Goal: Transaction & Acquisition: Purchase product/service

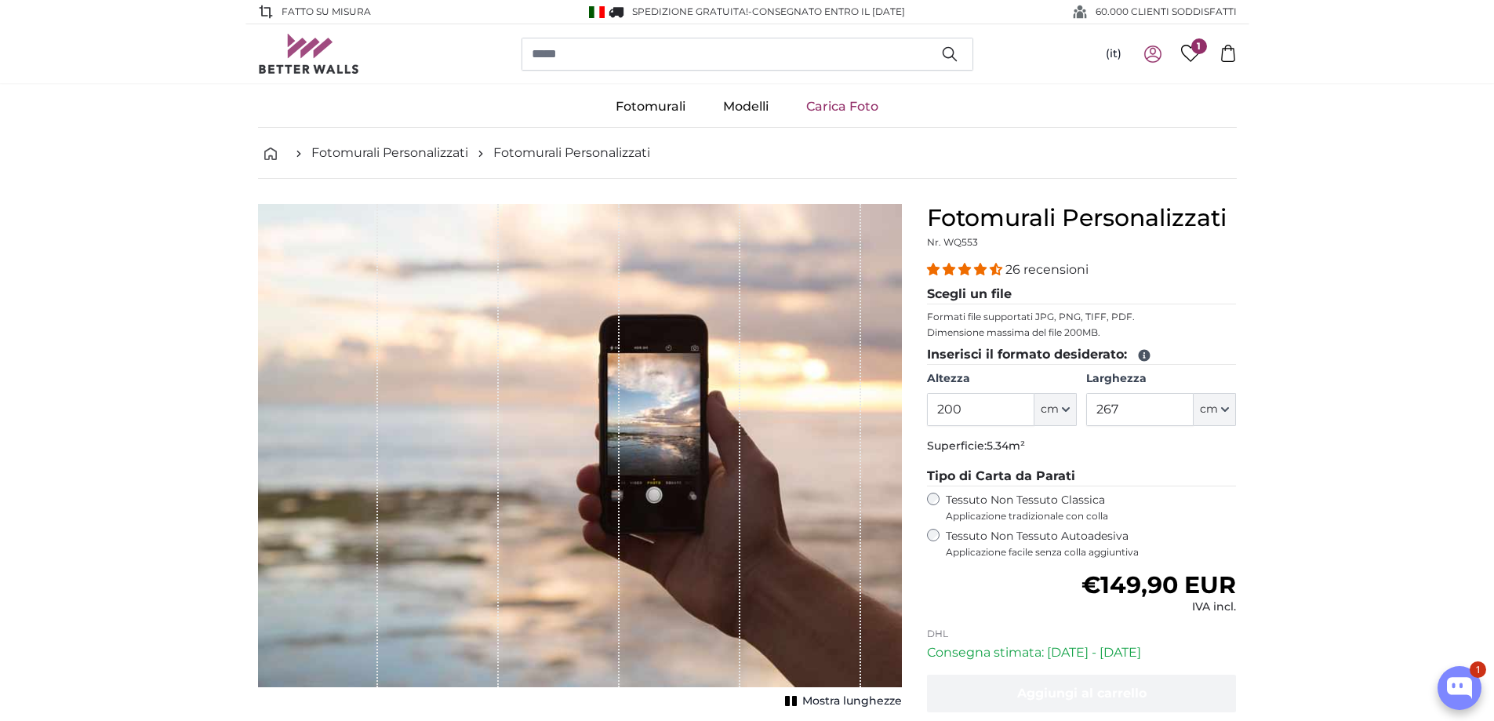
scroll to position [235, 0]
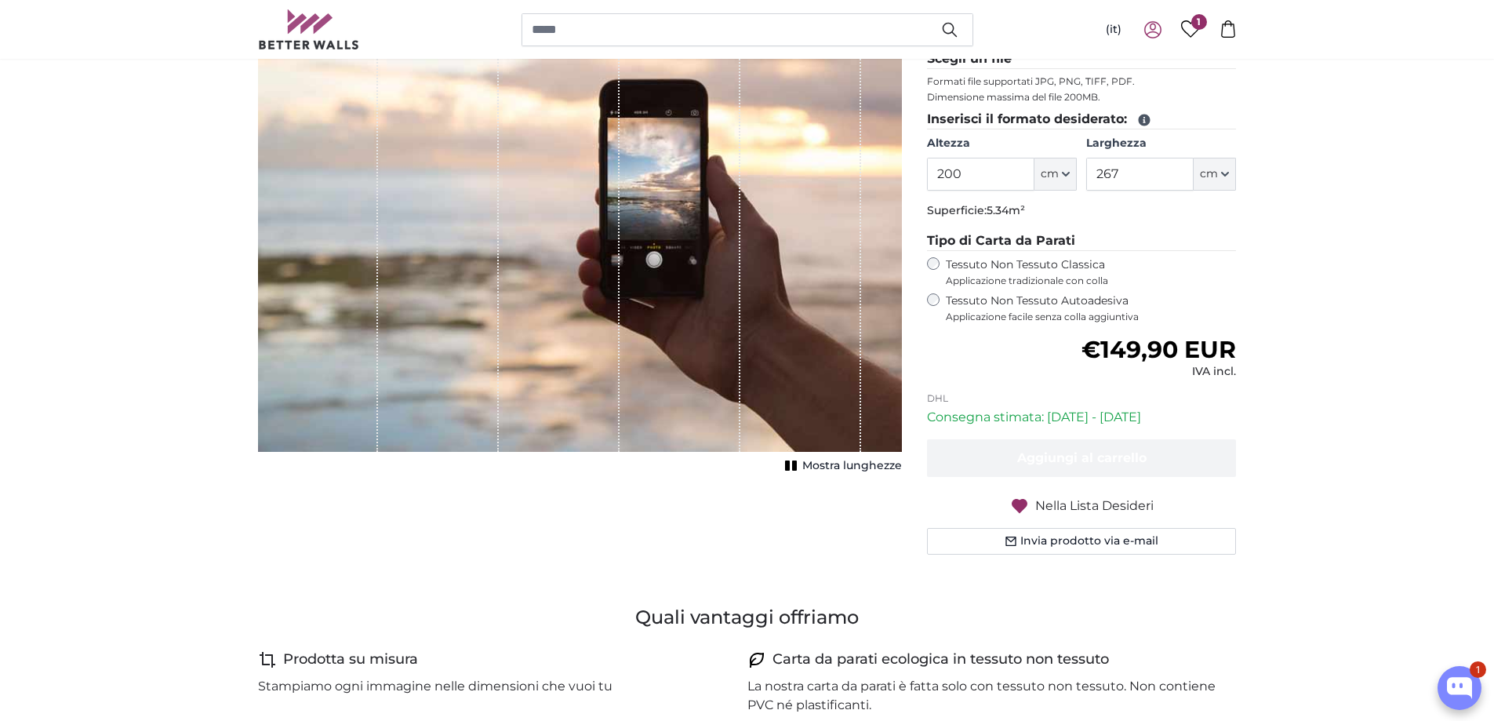
click at [971, 300] on label "Tessuto Non Tessuto Autoadesiva Applicazione facile senza colla aggiuntiva" at bounding box center [1091, 308] width 291 height 30
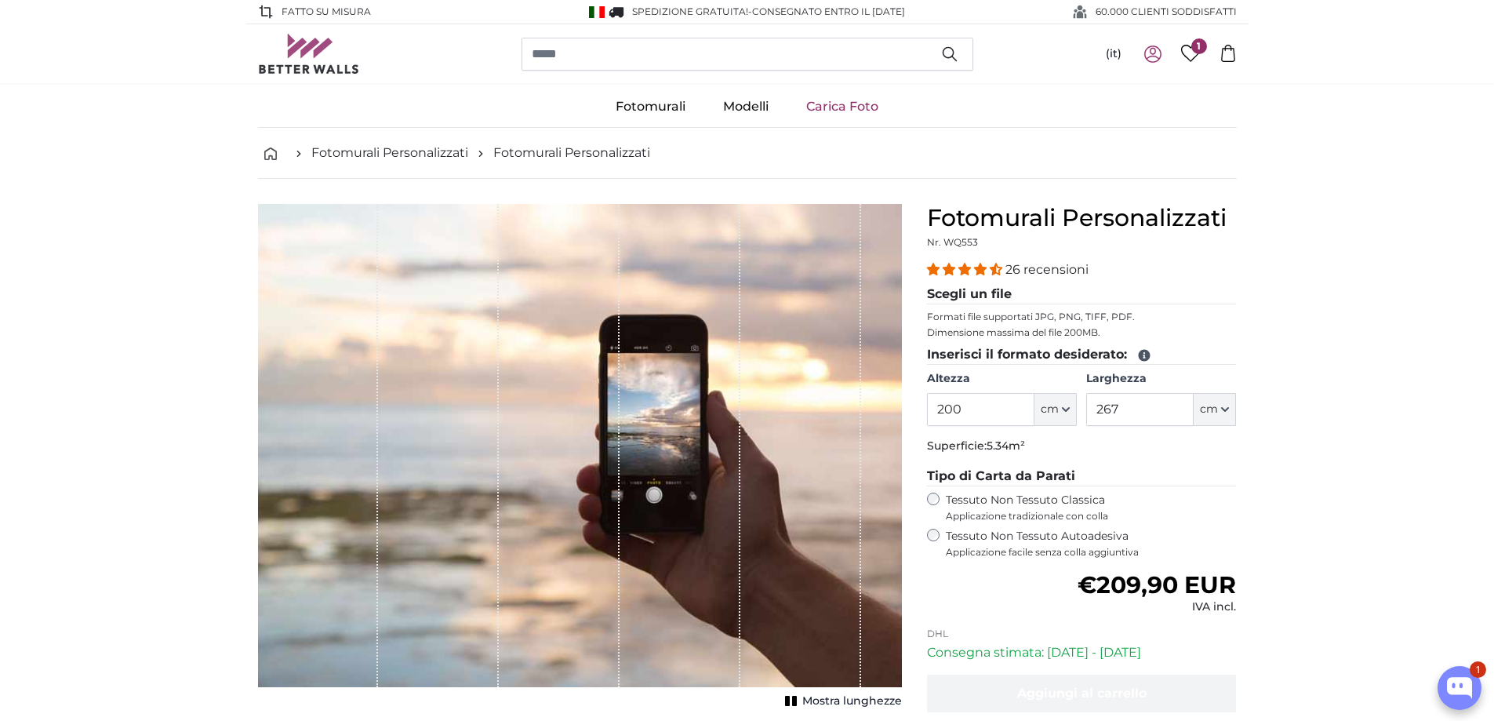
click at [1127, 348] on legend "Inserisci il formato desiderato:" at bounding box center [1082, 355] width 310 height 20
click at [864, 106] on link "Carica Foto" at bounding box center [843, 106] width 110 height 41
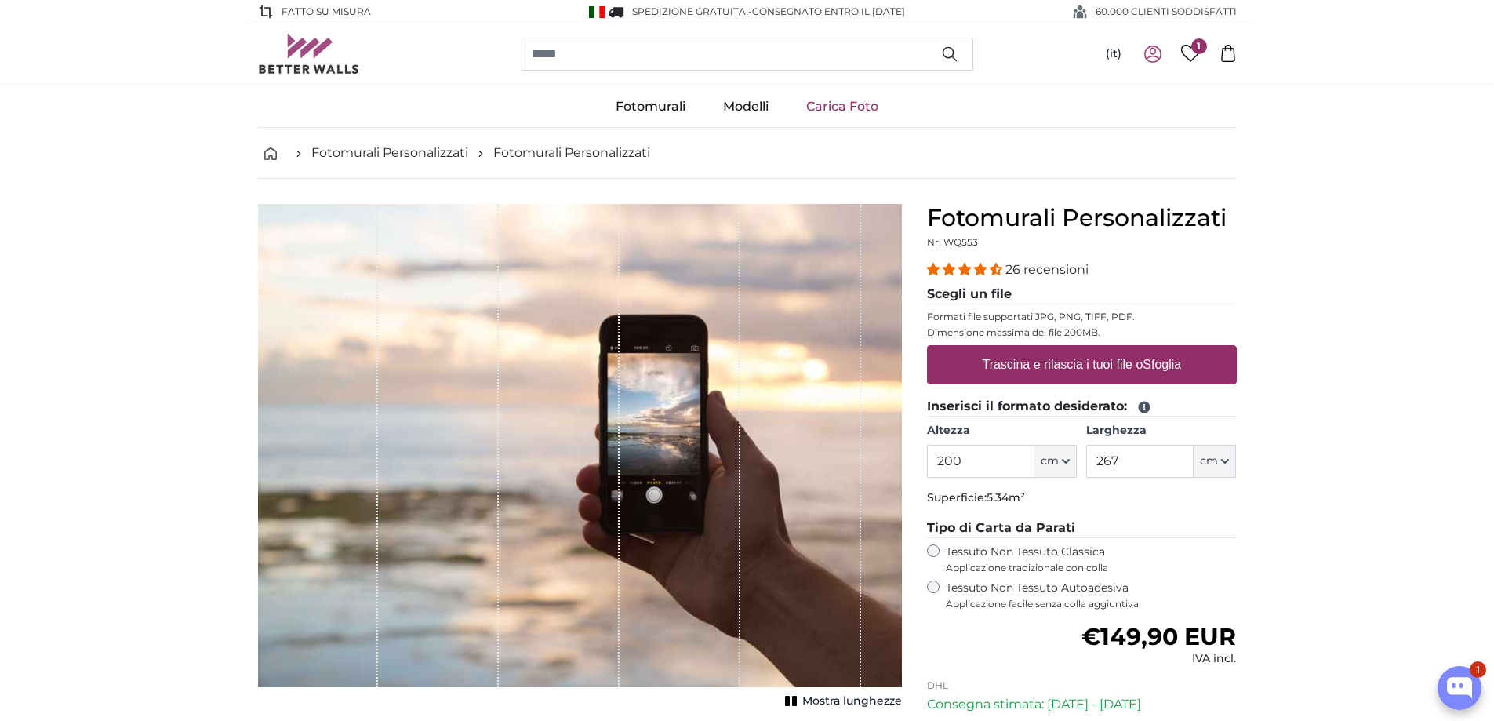
click at [1144, 364] on label "Trascina e rilascia i tuoi file o Sfoglia" at bounding box center [1082, 364] width 212 height 31
click at [1144, 350] on input "Trascina e rilascia i tuoi file o Sfoglia" at bounding box center [1082, 347] width 310 height 5
type input "**********"
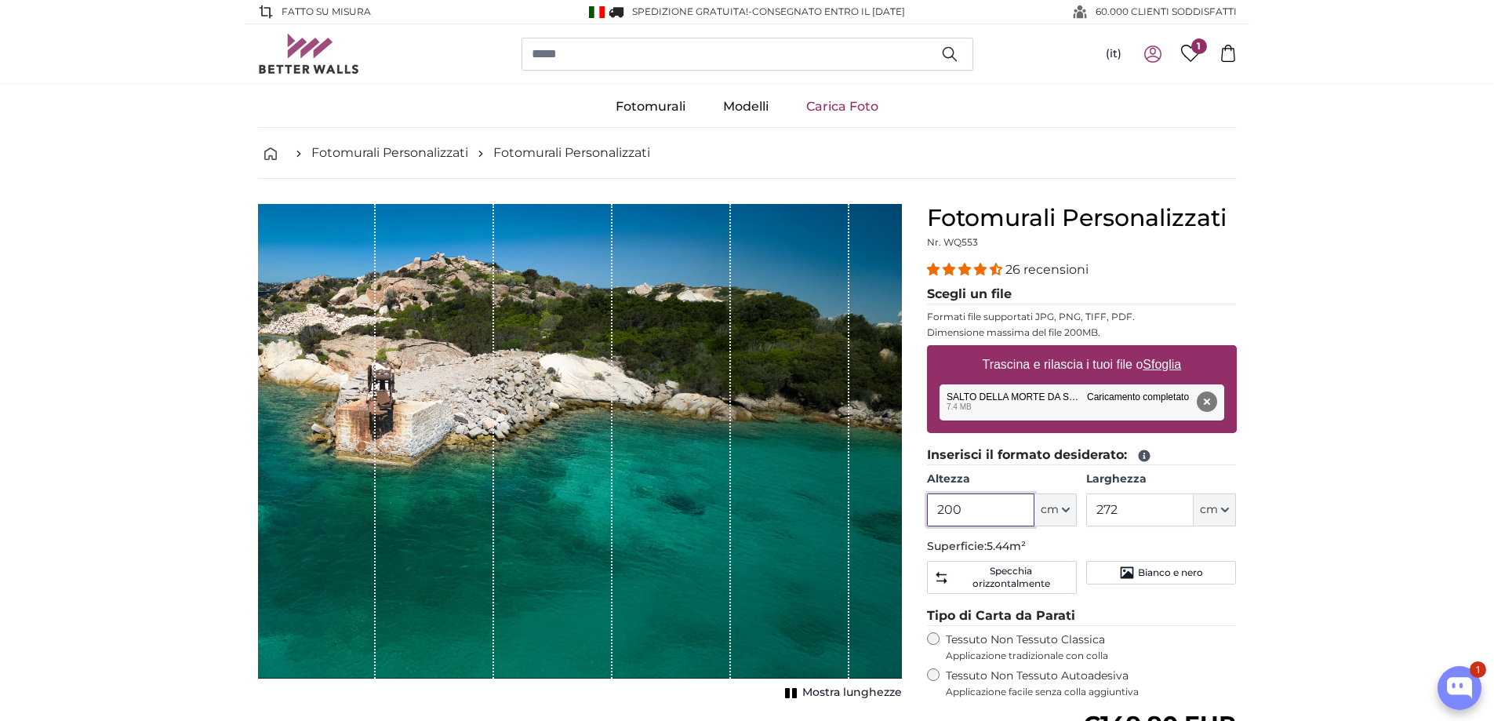
drag, startPoint x: 999, startPoint y: 514, endPoint x: 889, endPoint y: 500, distance: 111.4
click at [890, 503] on product-detail "Annulla Ritaglia immagine Mostra lunghezze Fotomurali Personalizzati Nr. WQ553 …" at bounding box center [748, 573] width 1004 height 788
drag, startPoint x: 1161, startPoint y: 509, endPoint x: 1050, endPoint y: 505, distance: 111.5
click at [1050, 505] on div "Altezza 200 ft cm Centimeter (cm) Inches (inch) Feet (ft. in.) Larghezza 272 ft…" at bounding box center [1082, 498] width 310 height 55
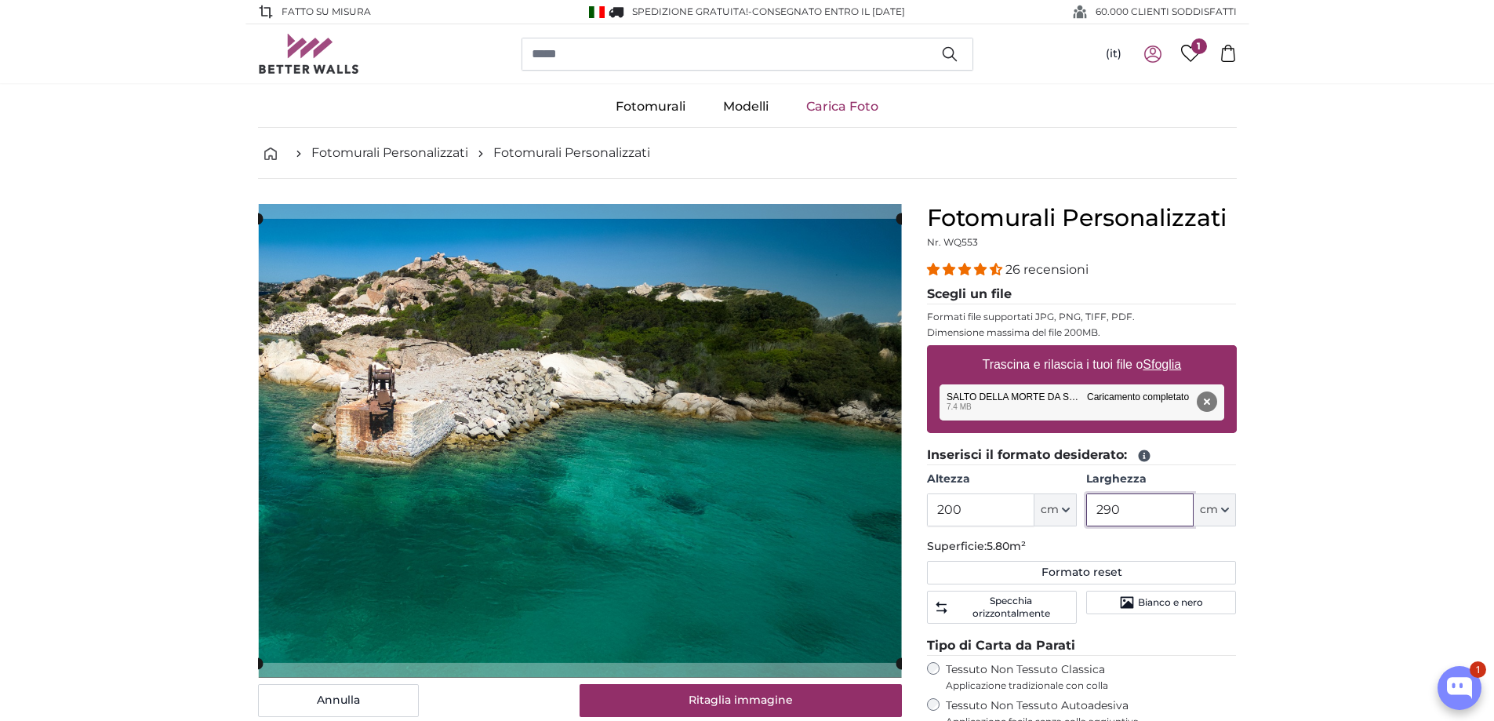
type input "290"
drag, startPoint x: 997, startPoint y: 512, endPoint x: 905, endPoint y: 504, distance: 92.1
click at [905, 504] on product-detail "Annulla Ritaglia immagine Mostra lunghezze Fotomurali Personalizzati Nr. WQ553 …" at bounding box center [748, 588] width 1004 height 818
type input "195"
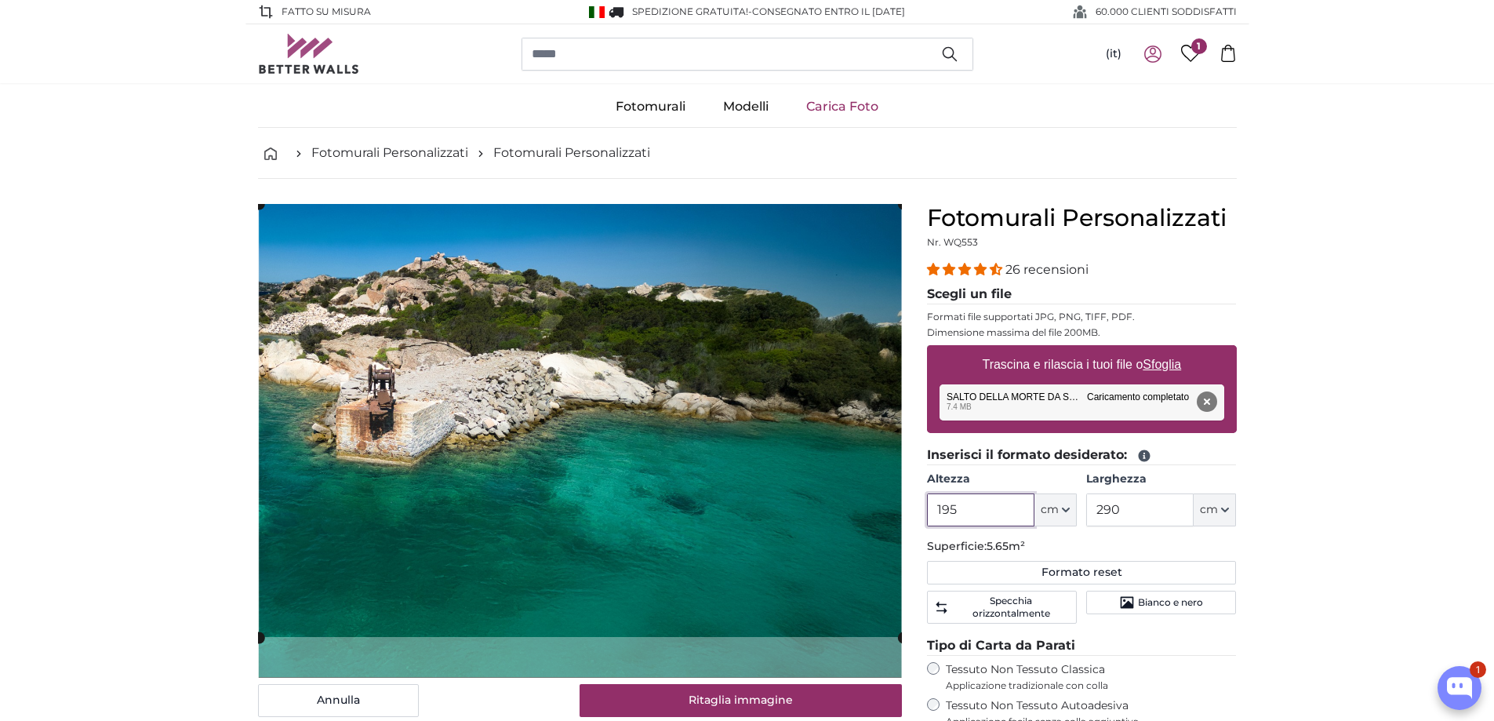
click at [708, 500] on cropper-handle at bounding box center [581, 420] width 644 height 433
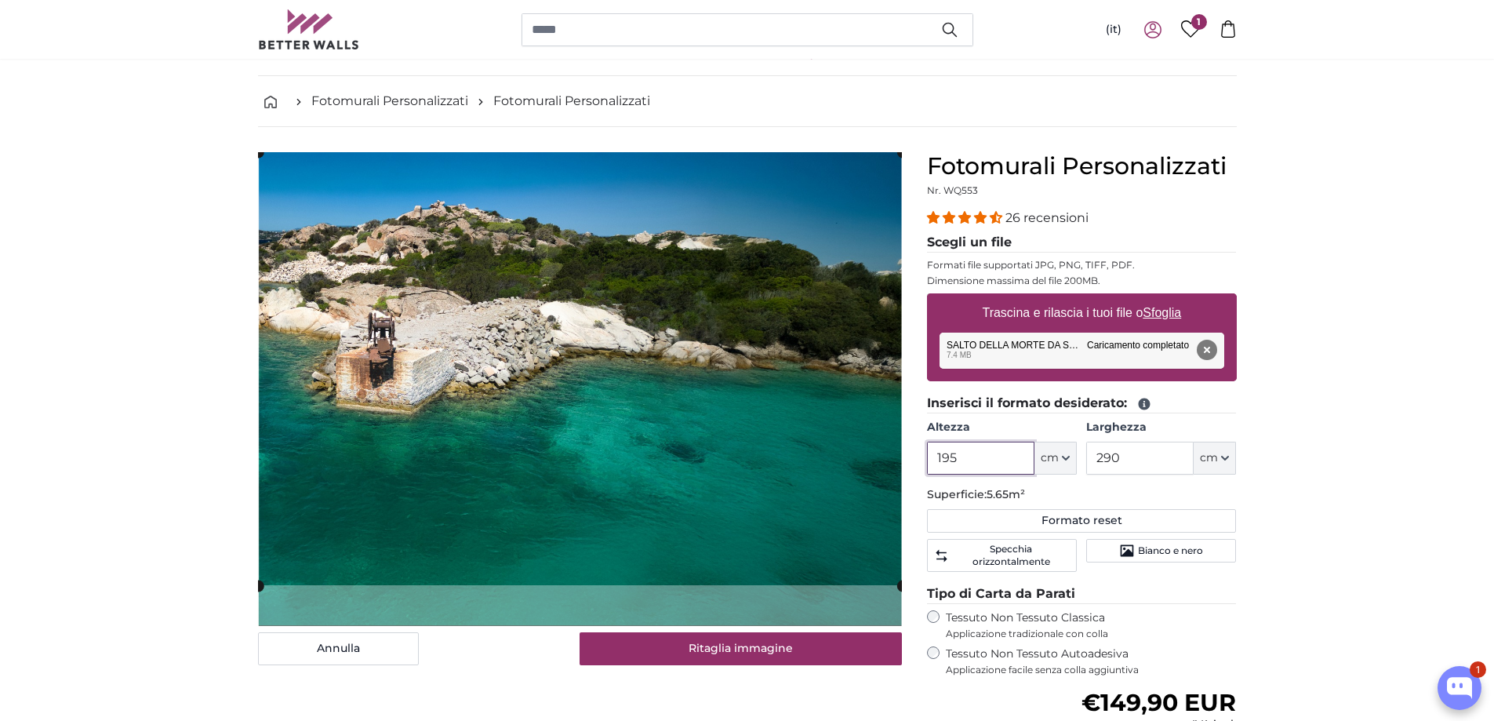
scroll to position [78, 0]
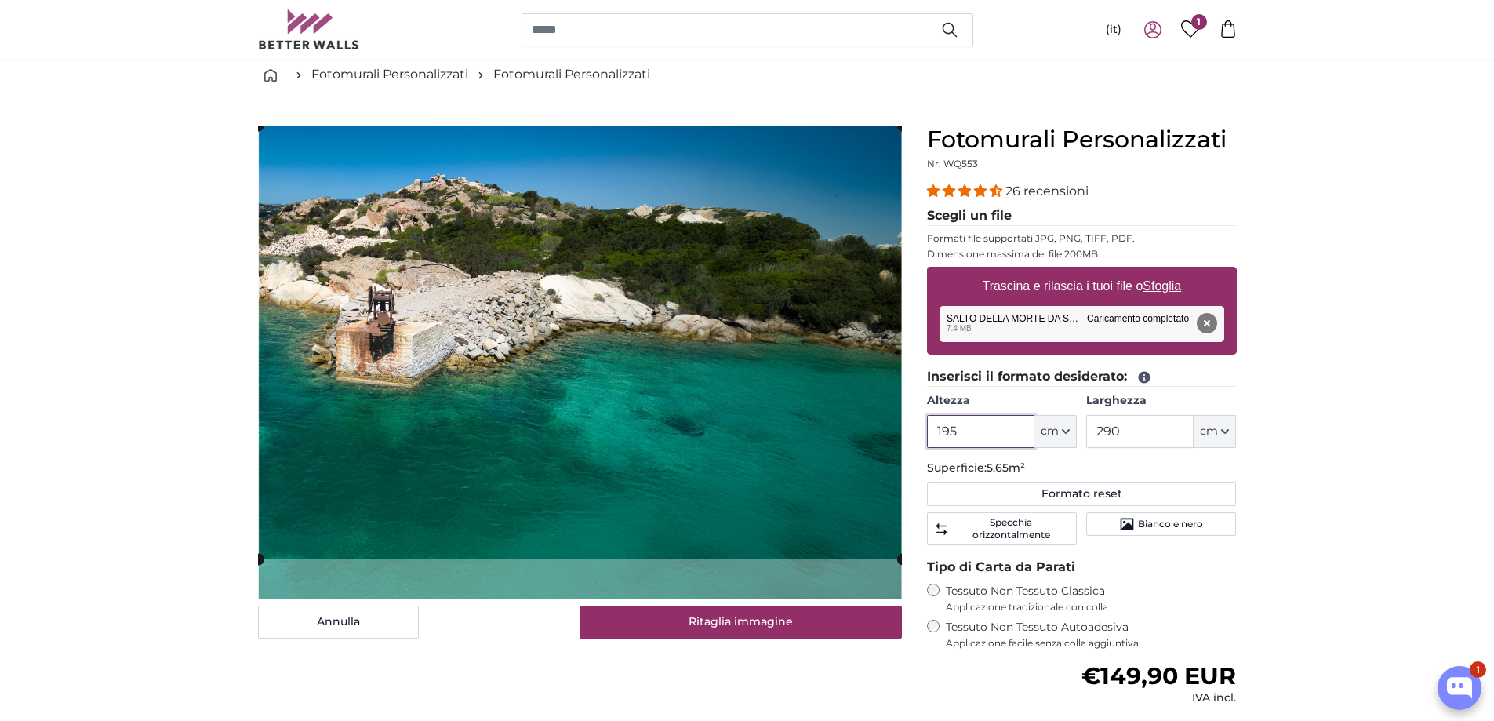
type input "195"
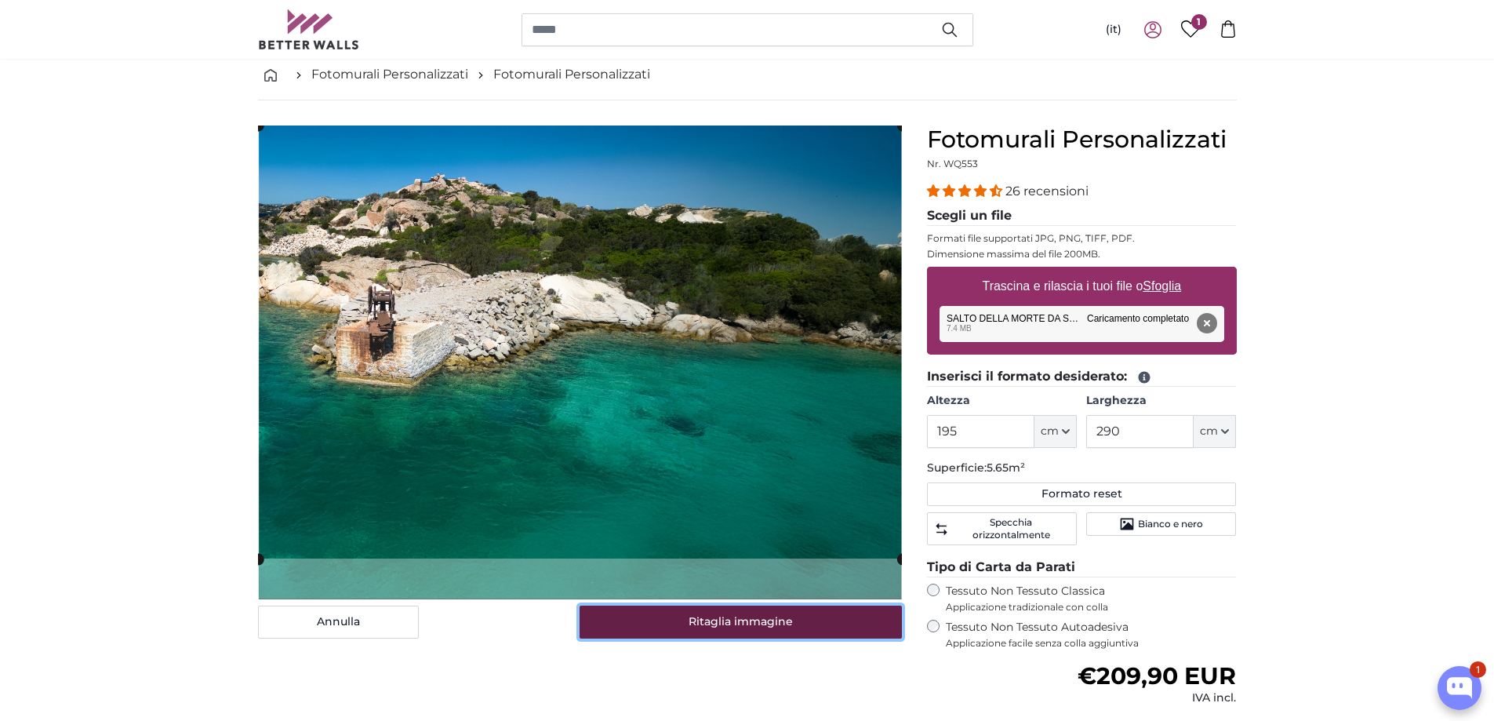
click at [776, 628] on button "Ritaglia immagine" at bounding box center [741, 622] width 322 height 33
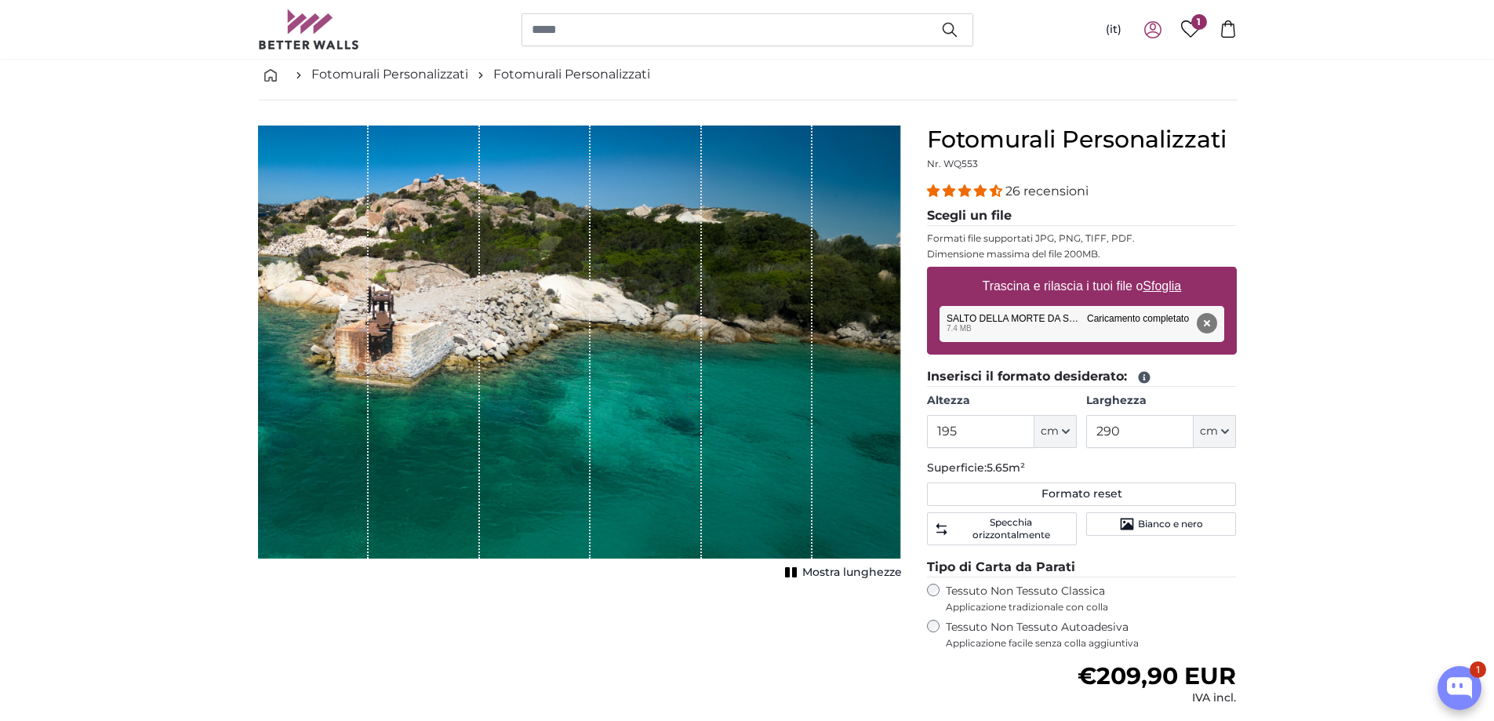
click at [833, 571] on span "Mostra lunghezze" at bounding box center [852, 573] width 100 height 16
click at [784, 568] on icon "1 of 1" at bounding box center [792, 572] width 16 height 12
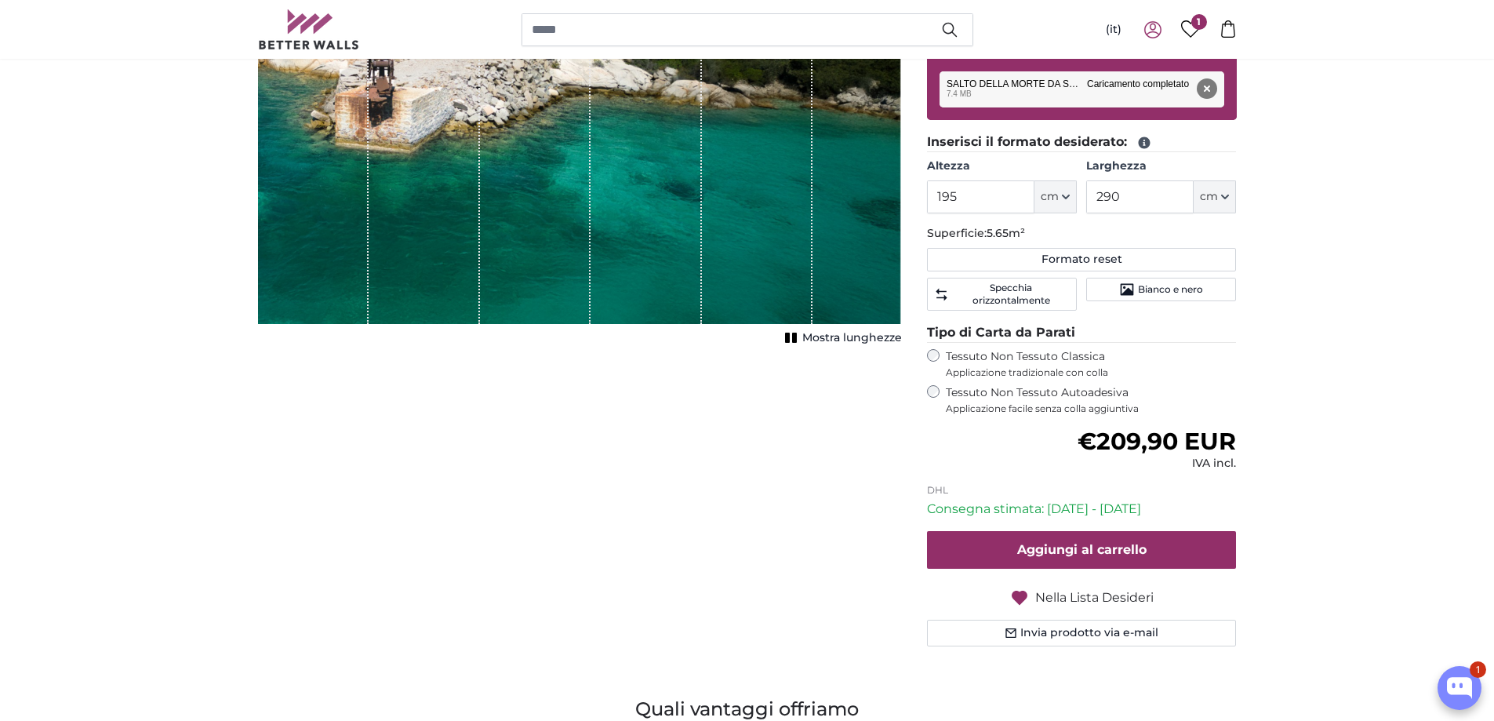
scroll to position [314, 0]
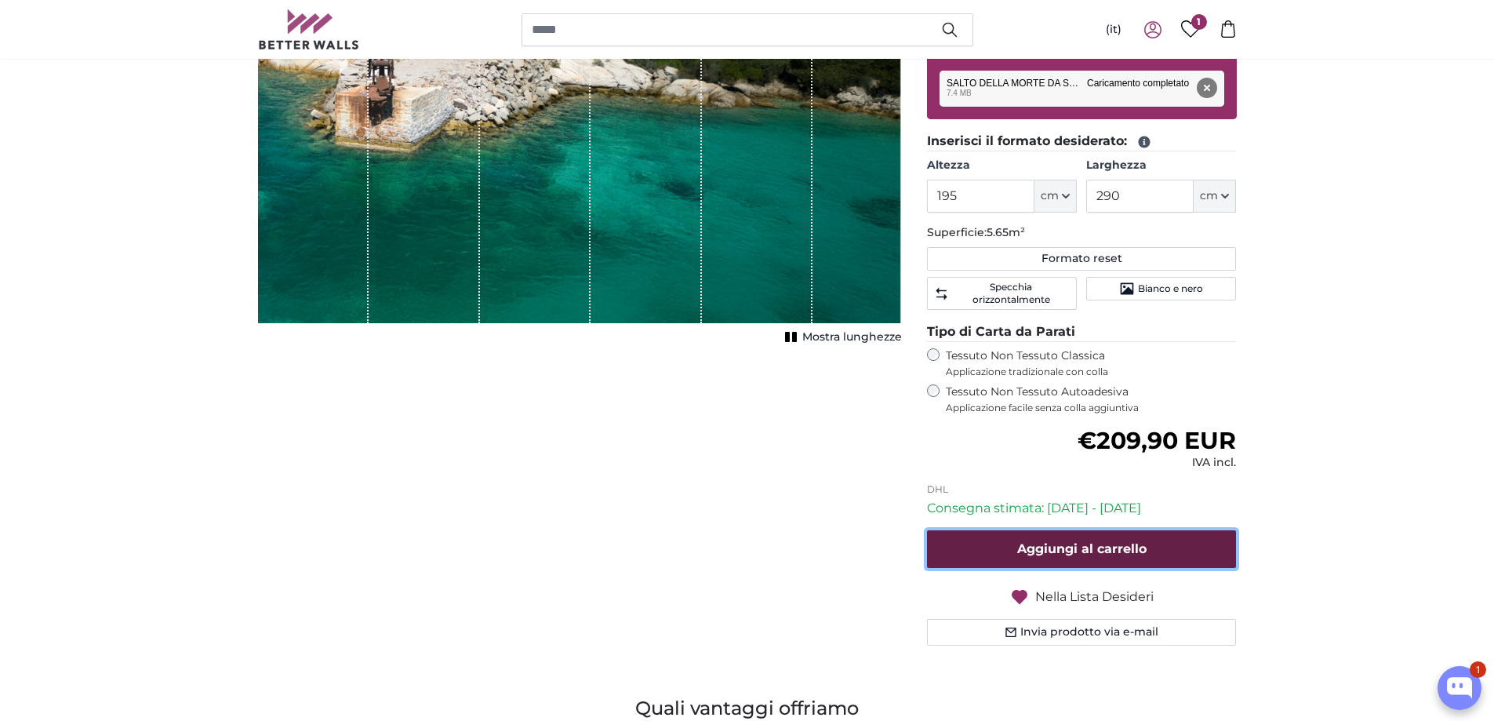
click at [1149, 544] on button "Aggiungi al carrello" at bounding box center [1082, 549] width 310 height 38
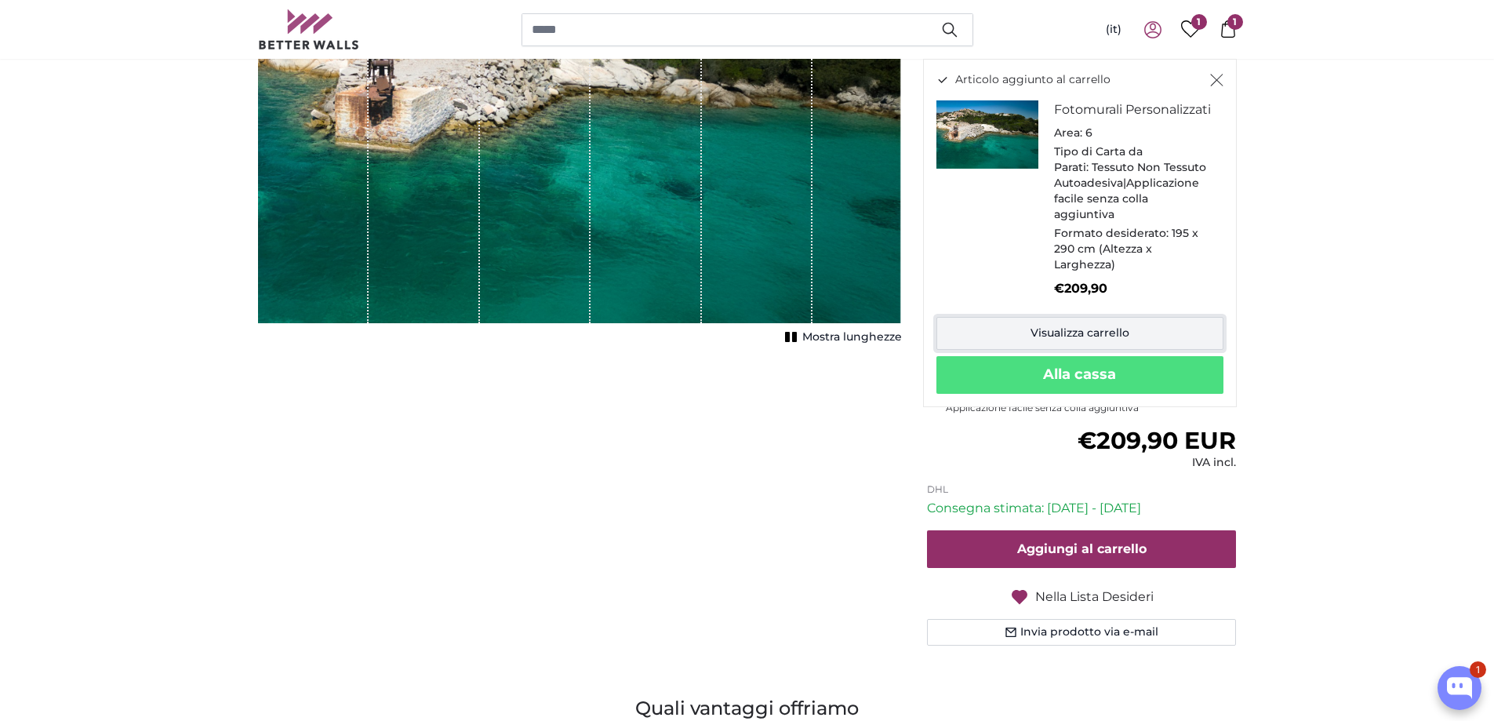
click at [1049, 329] on link "Visualizza carrello" at bounding box center [1080, 333] width 287 height 33
